Goal: Task Accomplishment & Management: Manage account settings

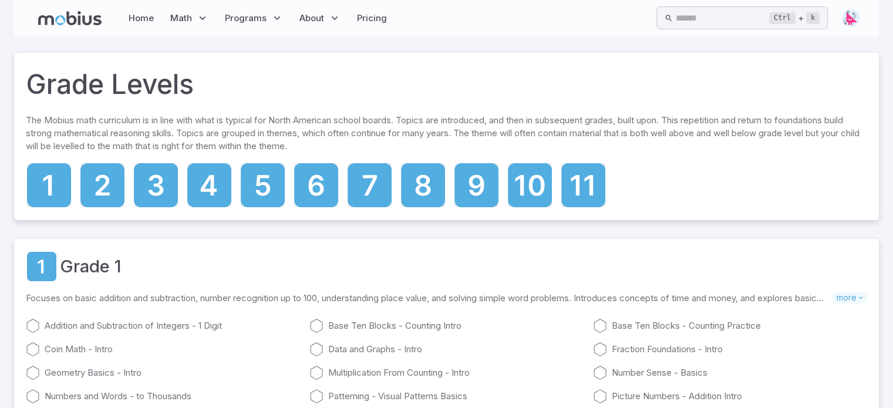
click at [852, 19] on img at bounding box center [851, 18] width 18 height 18
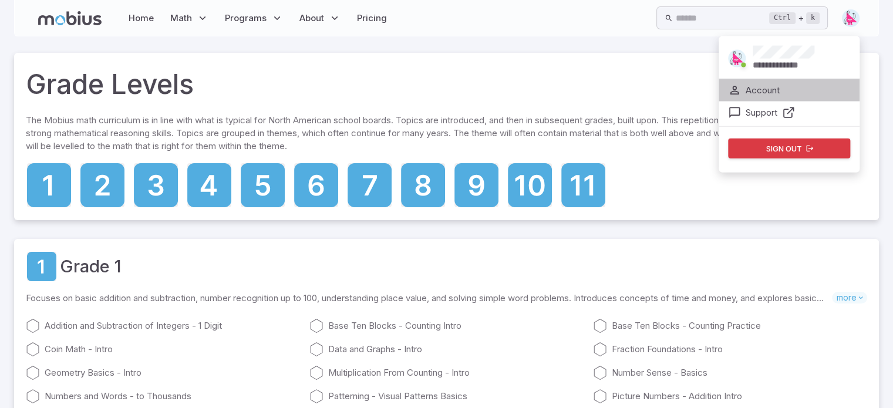
click at [764, 89] on p "Account" at bounding box center [762, 90] width 34 height 13
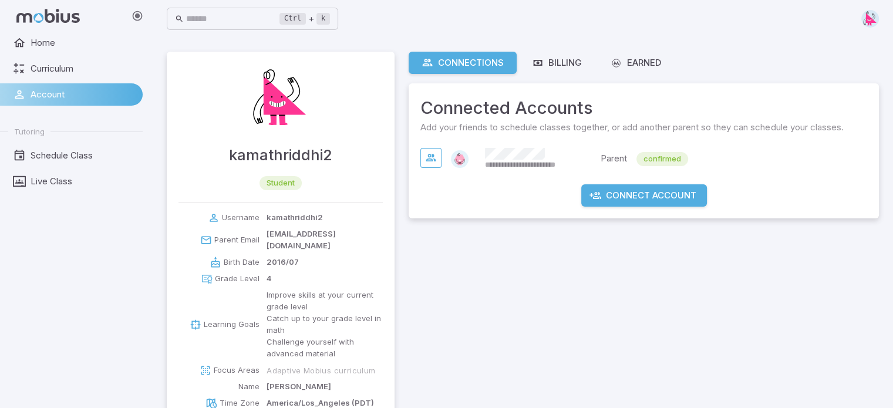
click at [871, 18] on img at bounding box center [870, 19] width 18 height 18
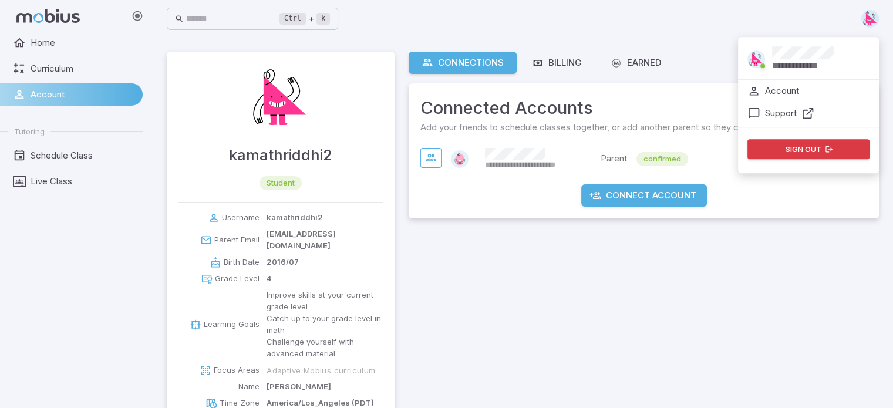
click at [63, 95] on span "Account" at bounding box center [83, 94] width 104 height 13
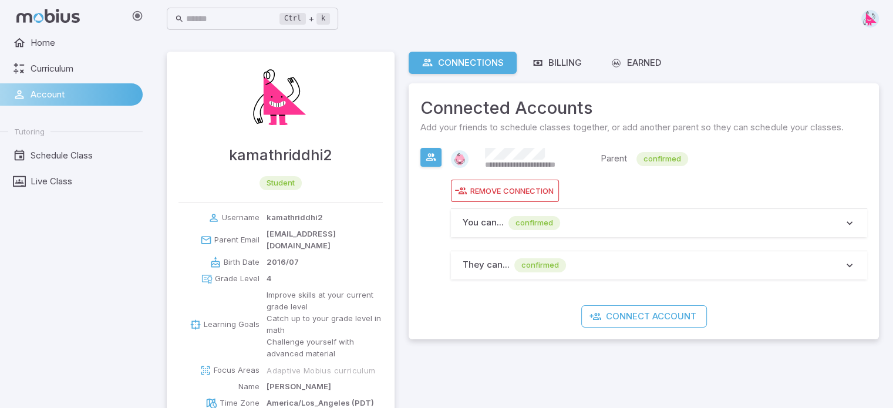
click at [501, 216] on p "You can ..." at bounding box center [483, 223] width 41 height 14
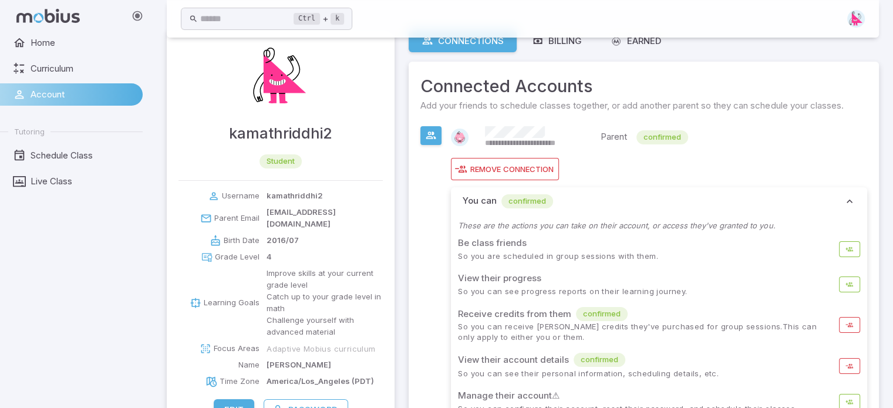
scroll to position [21, 0]
click at [529, 203] on span "confirmed" at bounding box center [527, 202] width 52 height 12
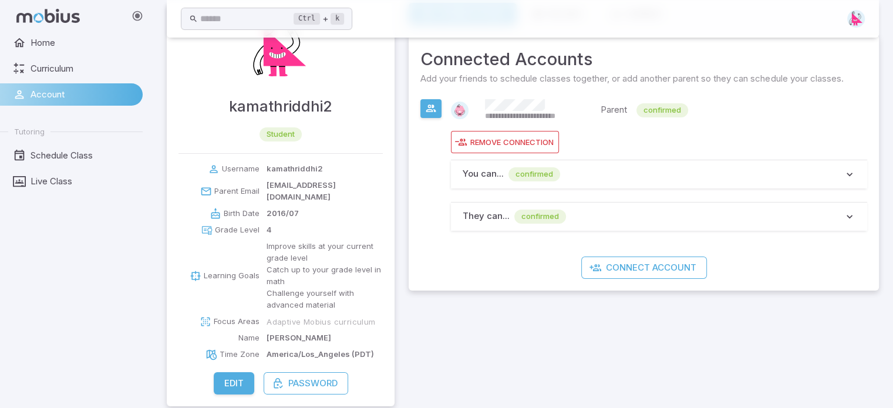
scroll to position [0, 0]
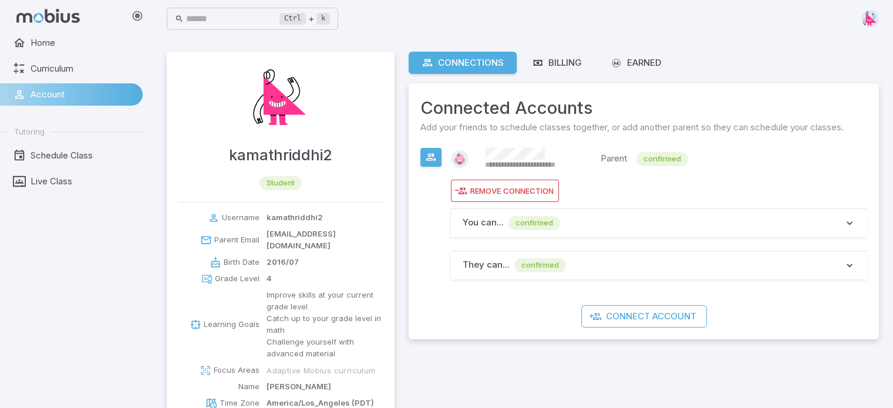
click at [66, 18] on icon at bounding box center [47, 16] width 63 height 14
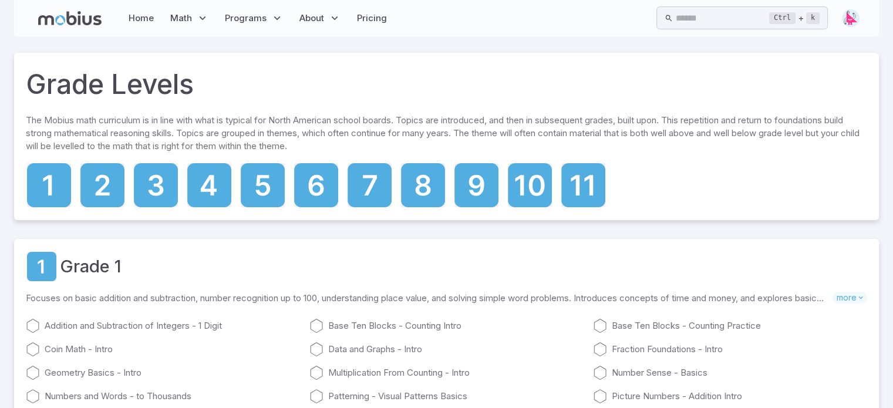
click at [850, 18] on img at bounding box center [851, 18] width 18 height 18
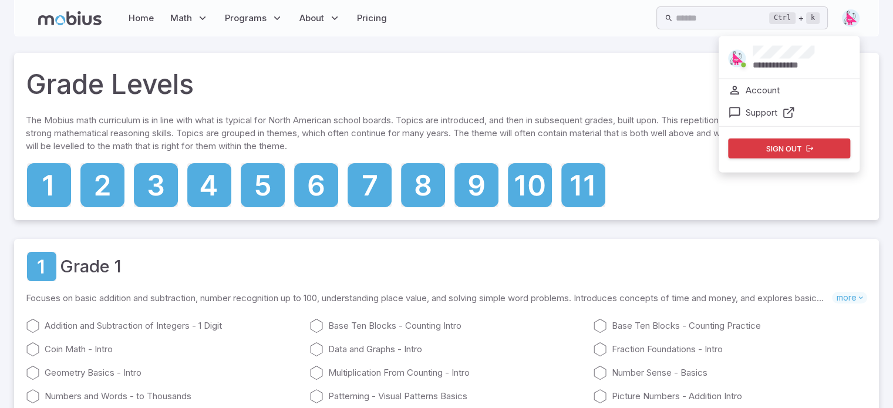
click at [790, 147] on button "Sign out" at bounding box center [789, 149] width 122 height 20
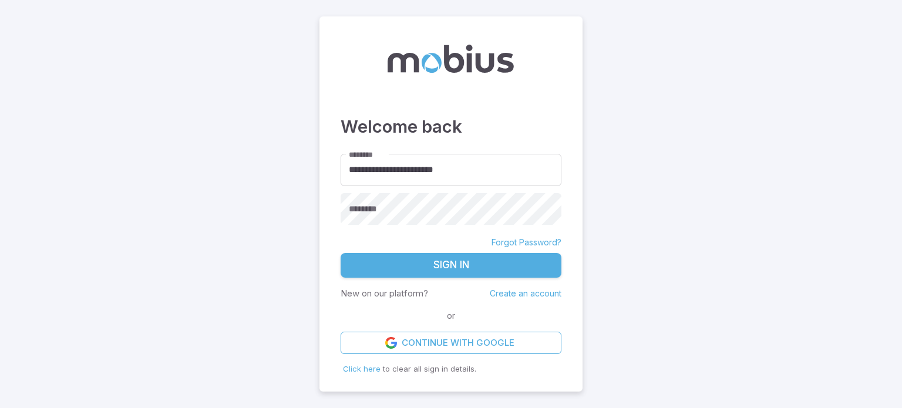
click at [454, 262] on button "Sign In" at bounding box center [450, 265] width 221 height 25
